Goal: Task Accomplishment & Management: Use online tool/utility

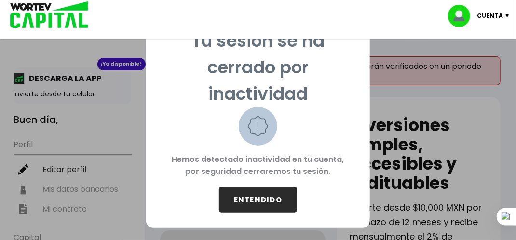
click at [243, 190] on button "ENTENDIDO" at bounding box center [258, 200] width 78 height 26
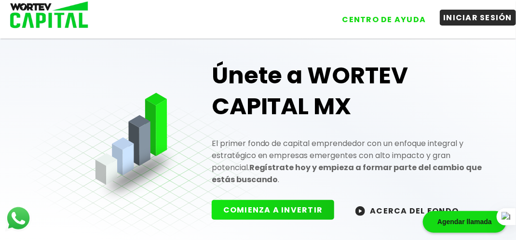
click at [456, 21] on button "INICIAR SESIÓN" at bounding box center [478, 18] width 77 height 16
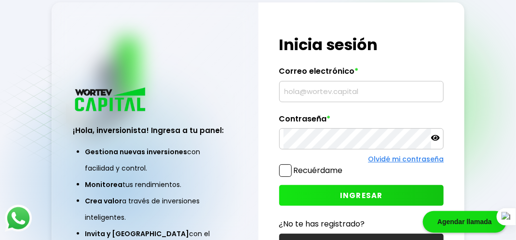
type input "[EMAIL_ADDRESS][DOMAIN_NAME]"
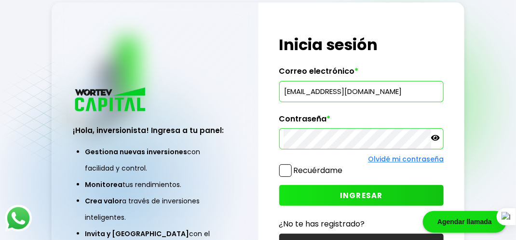
click at [286, 172] on span at bounding box center [285, 171] width 13 height 13
click at [345, 166] on input "Recuérdame" at bounding box center [345, 166] width 0 height 0
drag, startPoint x: 326, startPoint y: 198, endPoint x: 320, endPoint y: 189, distance: 10.6
click at [320, 189] on button "INGRESAR" at bounding box center [361, 195] width 165 height 21
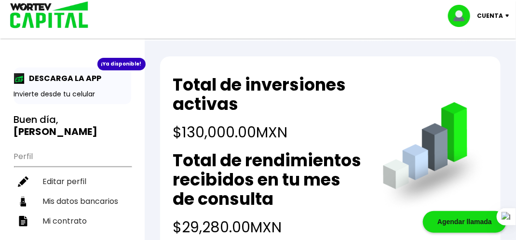
click at [59, 95] on p "Invierte desde tu celular" at bounding box center [72, 94] width 117 height 10
click at [107, 60] on div "¡Ya disponible!" at bounding box center [121, 64] width 48 height 13
click at [55, 72] on div "¡Ya disponible! DESCARGA LA APP Invierte desde tu celular" at bounding box center [72, 86] width 117 height 37
click at [15, 82] on img at bounding box center [19, 78] width 11 height 11
click at [54, 146] on ul "Perfil Editar perfil Mis datos bancarios Mi contrato" at bounding box center [72, 188] width 117 height 85
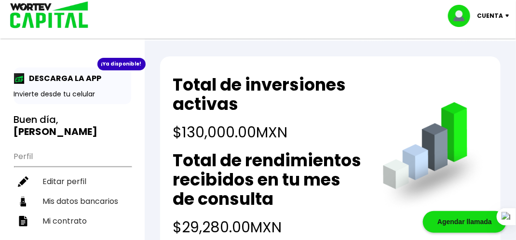
click at [504, 14] on img at bounding box center [509, 15] width 13 height 3
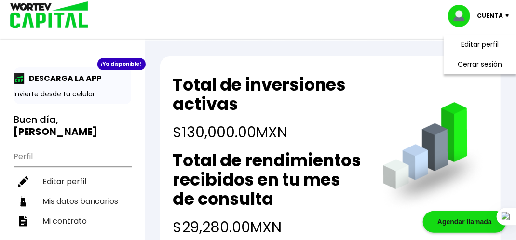
click at [44, 14] on img at bounding box center [46, 15] width 92 height 31
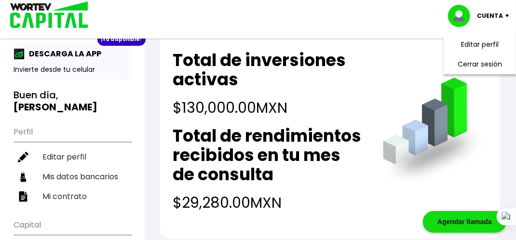
scroll to position [18, 0]
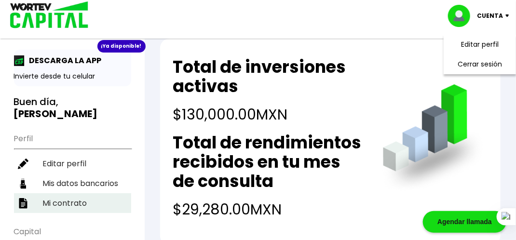
click at [59, 194] on li "Mi contrato" at bounding box center [72, 204] width 117 height 20
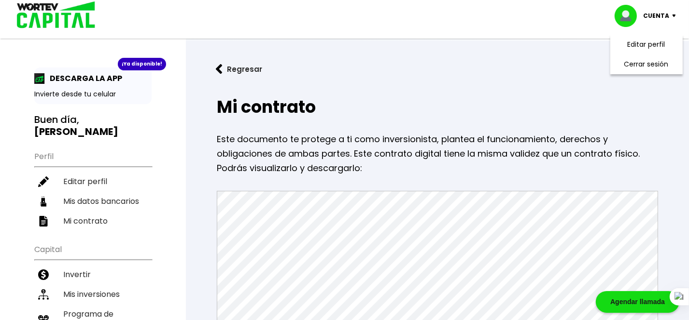
click at [516, 12] on p "Cuenta" at bounding box center [656, 16] width 26 height 14
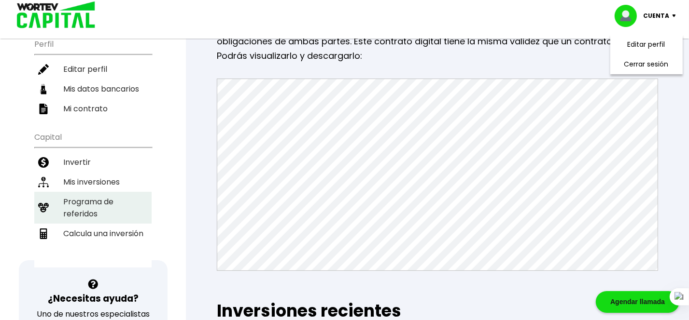
scroll to position [113, 0]
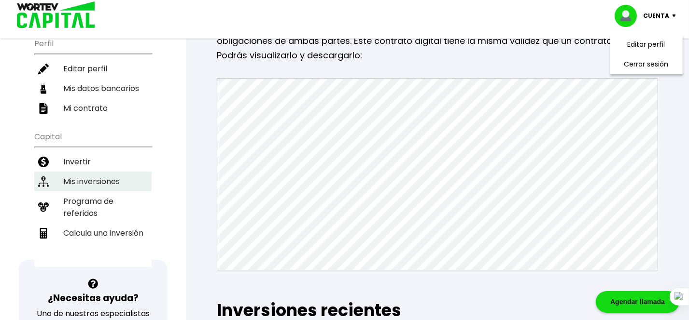
click at [82, 172] on li "Mis inversiones" at bounding box center [92, 182] width 117 height 20
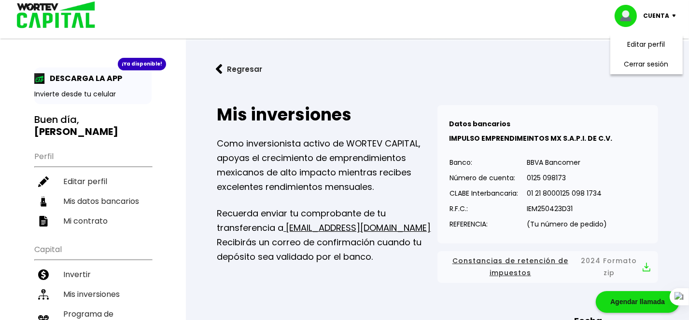
click at [224, 68] on button "Regresar" at bounding box center [238, 69] width 75 height 26
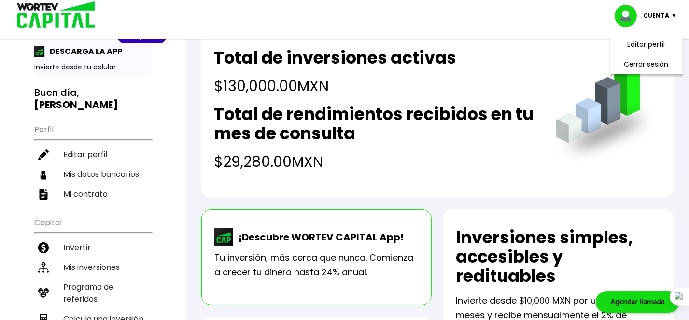
scroll to position [123, 0]
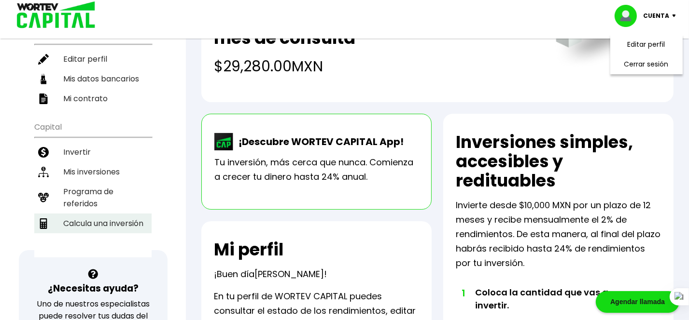
click at [102, 215] on li "Calcula una inversión" at bounding box center [92, 224] width 117 height 20
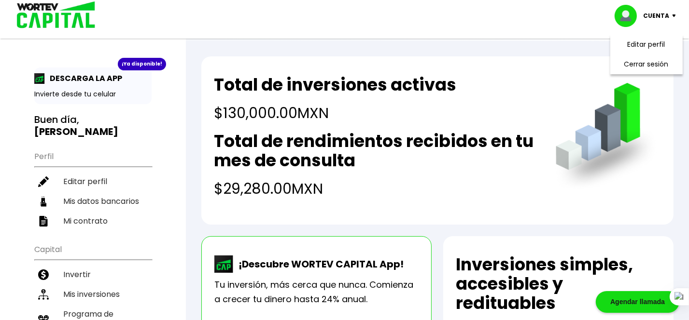
select select "1"
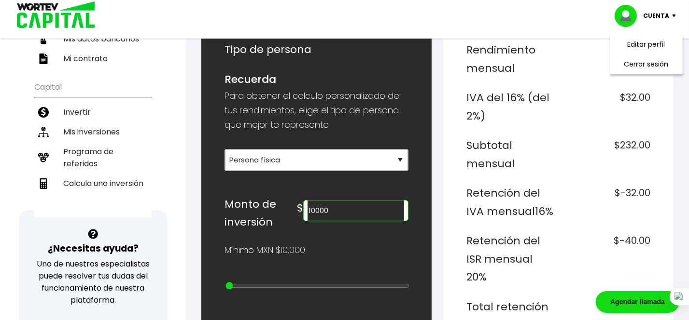
scroll to position [160, 0]
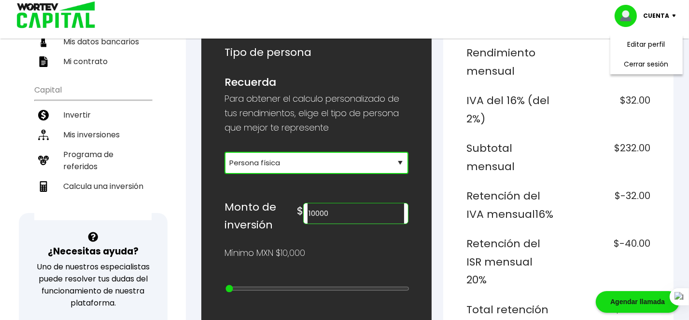
click at [301, 163] on select "Selecciona tu tipo de persona Persona Física que emite factura Persona física P…" at bounding box center [316, 163] width 184 height 22
click at [354, 219] on input "10000" at bounding box center [355, 214] width 97 height 20
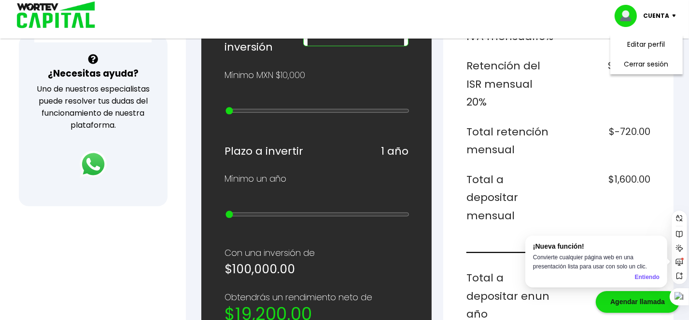
scroll to position [0, 0]
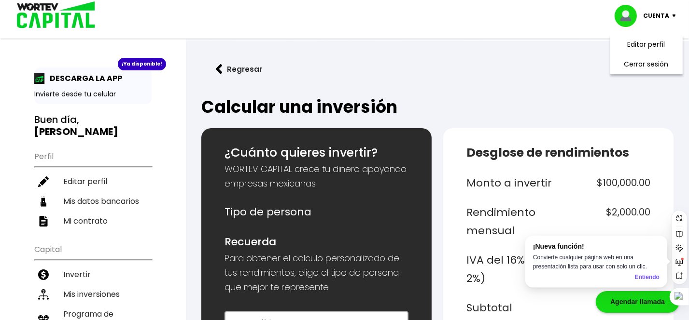
type input "100000"
click at [516, 61] on link "Regresar" at bounding box center [437, 69] width 472 height 26
